Goal: Transaction & Acquisition: Purchase product/service

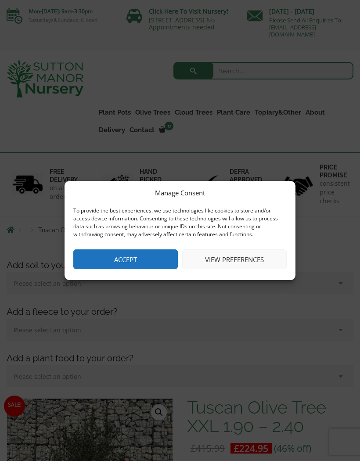
click at [244, 262] on button "View preferences" at bounding box center [234, 259] width 105 height 20
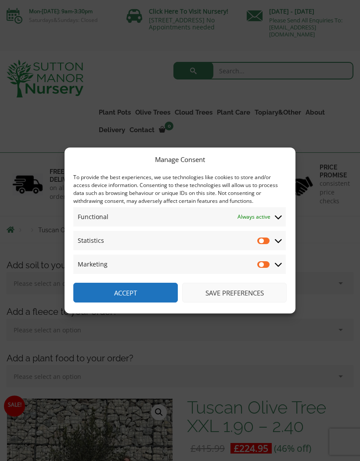
click at [239, 291] on button "Save preferences" at bounding box center [234, 293] width 105 height 20
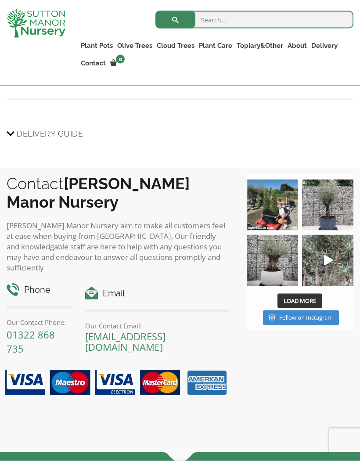
scroll to position [974, 0]
click at [281, 218] on img at bounding box center [272, 204] width 51 height 51
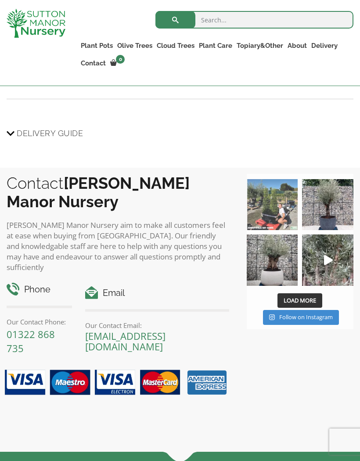
scroll to position [993, 0]
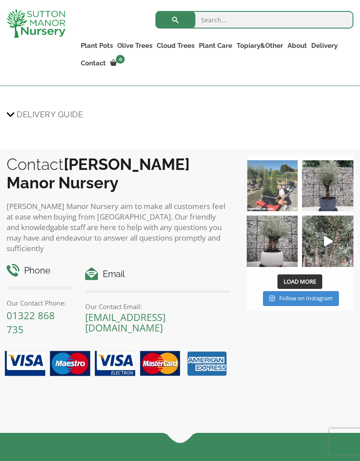
click at [334, 191] on img at bounding box center [327, 185] width 51 height 51
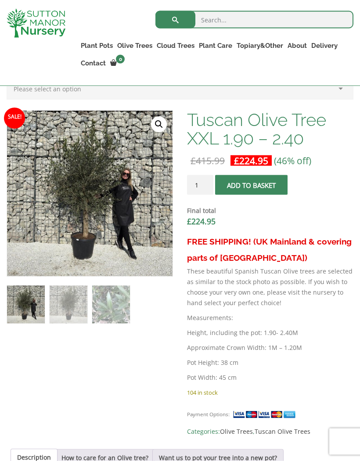
scroll to position [272, 0]
click at [127, 221] on img at bounding box center [226, 330] width 439 height 439
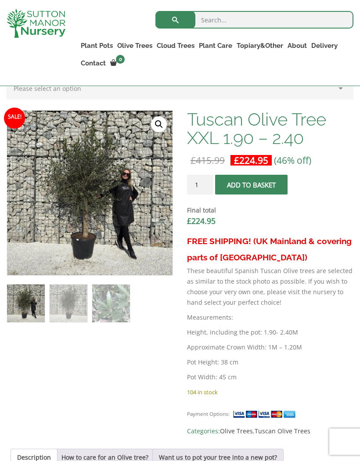
click at [94, 200] on img at bounding box center [226, 330] width 439 height 439
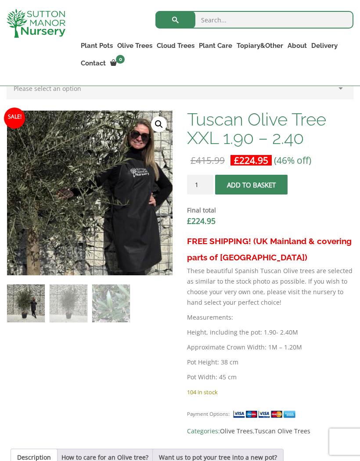
click at [118, 198] on img at bounding box center [43, 186] width 439 height 439
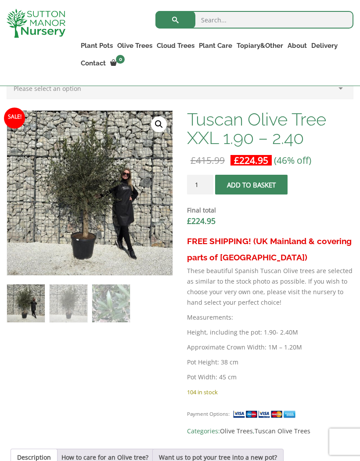
click at [161, 127] on link "🔍" at bounding box center [159, 124] width 16 height 16
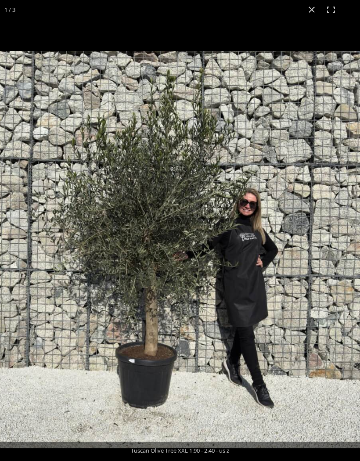
click at [309, 2] on button "Close (Esc)" at bounding box center [311, 9] width 19 height 19
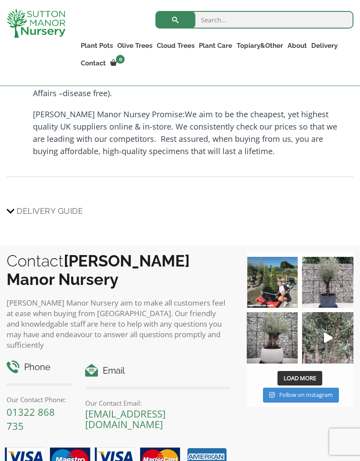
scroll to position [897, 0]
